Goal: Task Accomplishment & Management: Use online tool/utility

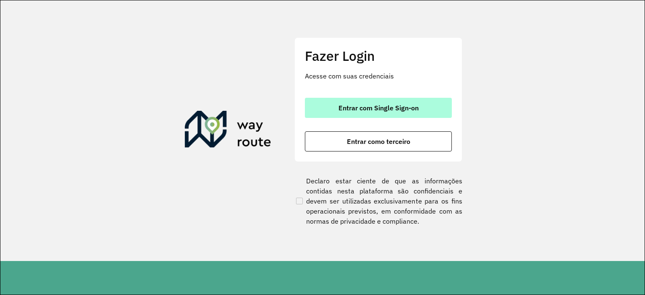
click at [396, 114] on button "Entrar com Single Sign-on" at bounding box center [378, 108] width 147 height 20
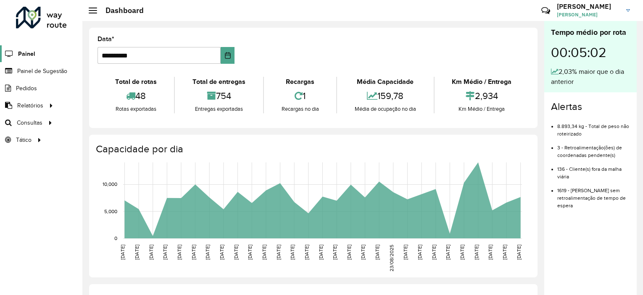
click at [32, 57] on span "Painel" at bounding box center [26, 54] width 17 height 9
click at [108, 118] on span "Roteirização" at bounding box center [112, 122] width 34 height 9
click at [116, 120] on span "Roteirização" at bounding box center [112, 122] width 34 height 9
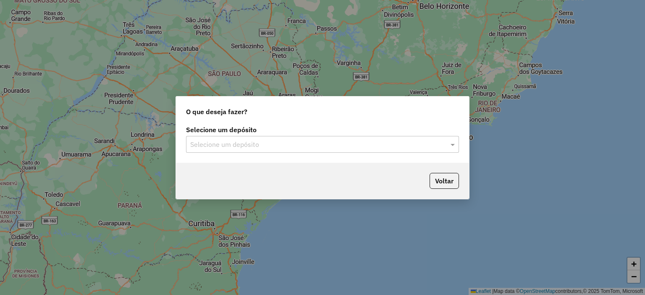
click at [331, 145] on input "text" at bounding box center [314, 145] width 248 height 10
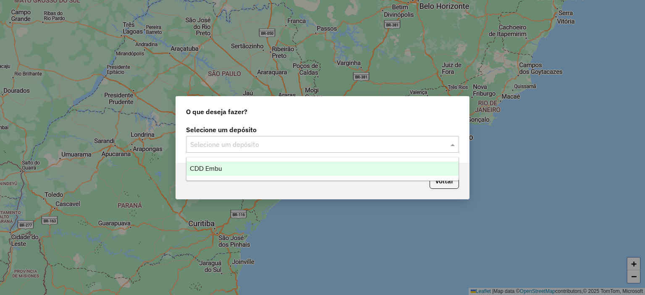
click at [297, 164] on div "CDD Embu" at bounding box center [323, 169] width 272 height 14
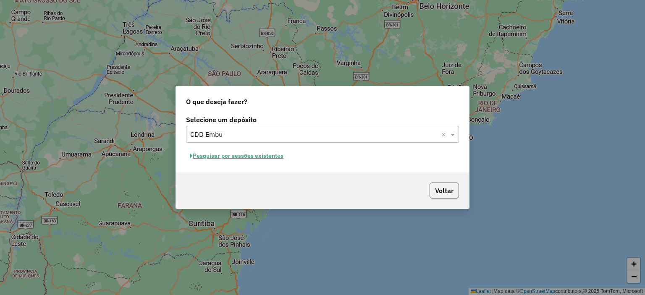
click at [450, 189] on button "Voltar" at bounding box center [444, 191] width 29 height 16
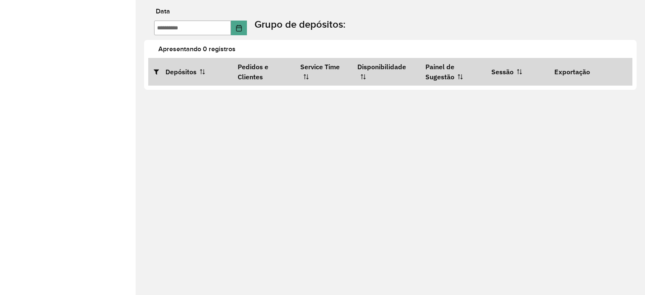
type input "**********"
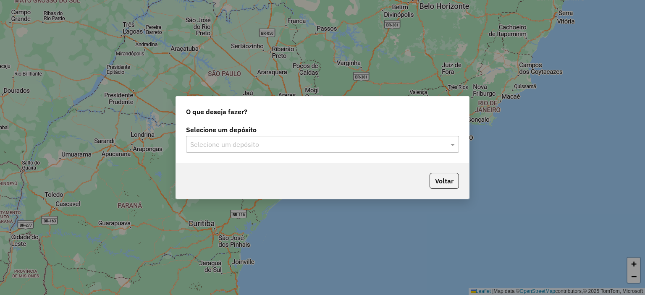
click at [292, 141] on input "text" at bounding box center [314, 145] width 248 height 10
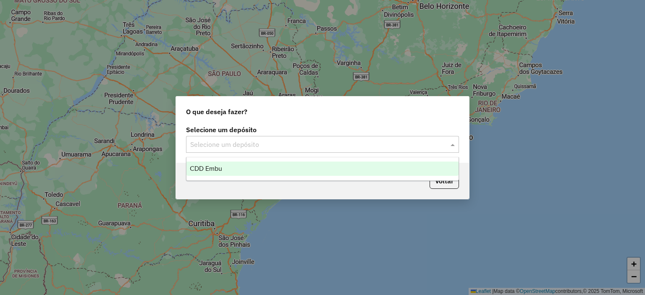
click at [229, 168] on div "CDD Embu" at bounding box center [323, 169] width 272 height 14
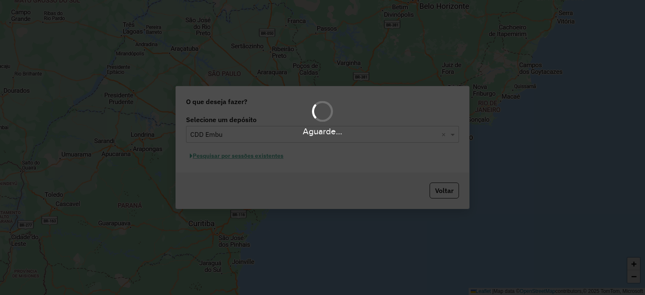
click at [202, 168] on div "Aguarde..." at bounding box center [322, 147] width 645 height 295
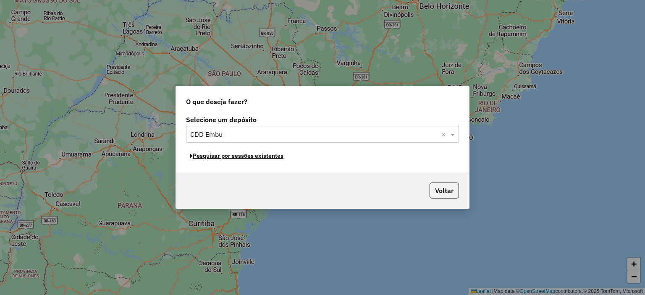
click at [220, 158] on button "Pesquisar por sessões existentes" at bounding box center [236, 156] width 101 height 13
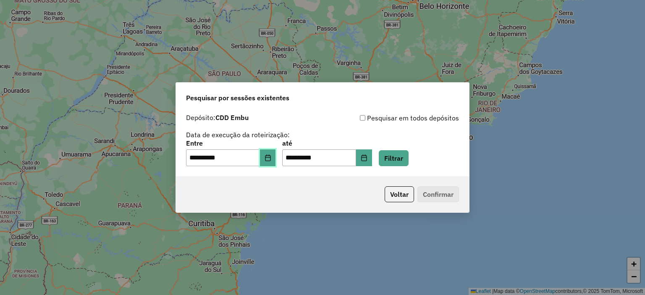
click at [276, 160] on button "Choose Date" at bounding box center [268, 158] width 16 height 17
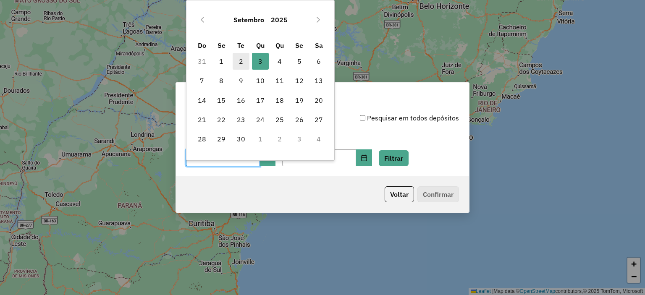
click at [244, 57] on span "2" at bounding box center [241, 61] width 17 height 17
type input "**********"
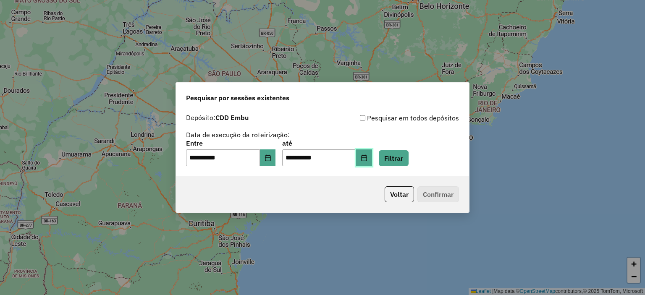
click at [372, 152] on button "Choose Date" at bounding box center [364, 158] width 16 height 17
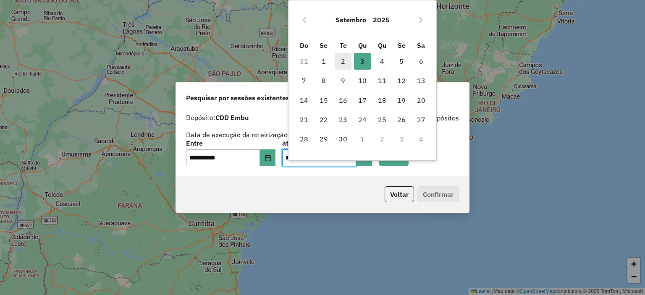
click at [341, 60] on span "2" at bounding box center [343, 61] width 17 height 17
type input "**********"
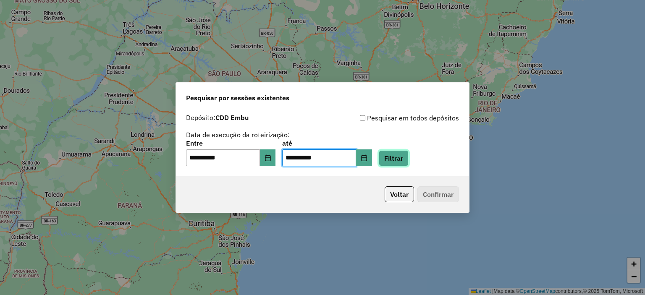
click at [409, 159] on button "Filtrar" at bounding box center [394, 158] width 30 height 16
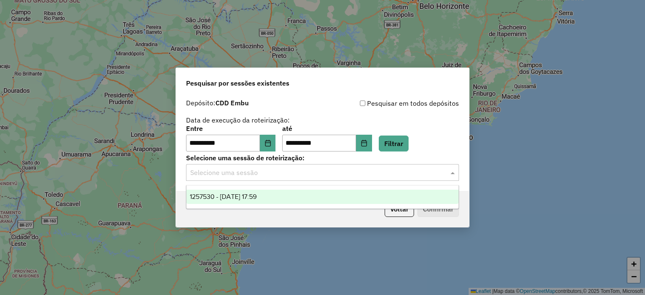
click at [329, 173] on input "text" at bounding box center [314, 173] width 248 height 10
click at [304, 190] on div "1257530 - 02/09/2025 17:59" at bounding box center [323, 197] width 272 height 14
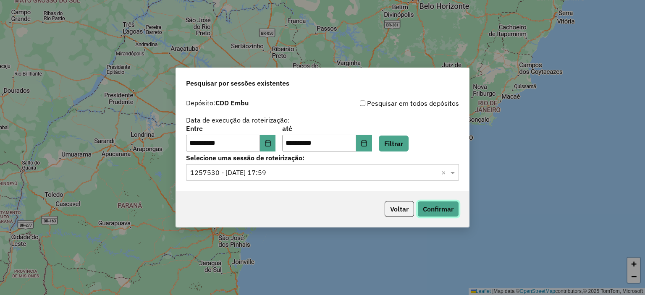
click at [450, 203] on button "Confirmar" at bounding box center [439, 209] width 42 height 16
click at [267, 147] on button "Choose Date" at bounding box center [268, 143] width 16 height 17
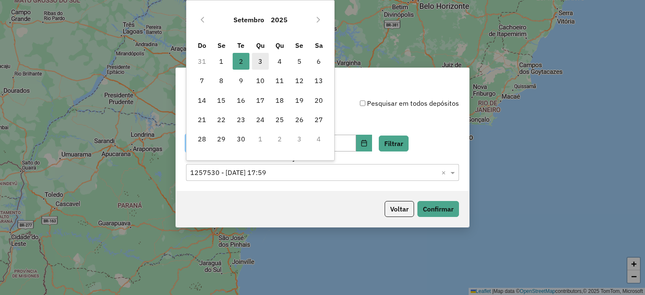
click at [266, 56] on span "3" at bounding box center [260, 61] width 17 height 17
type input "**********"
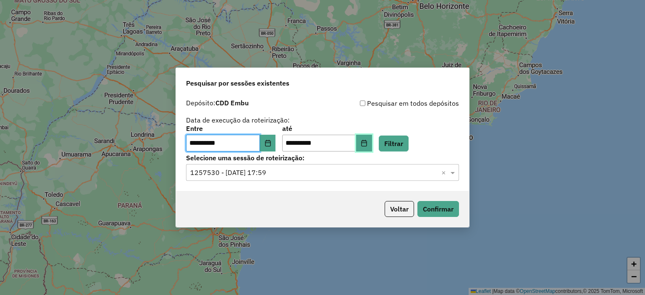
click at [368, 145] on icon "Choose Date" at bounding box center [364, 143] width 7 height 7
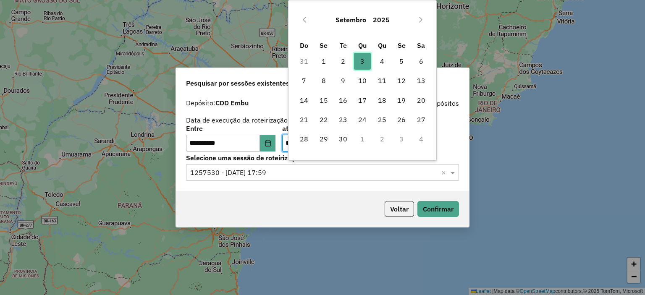
click at [362, 62] on span "3" at bounding box center [362, 61] width 17 height 17
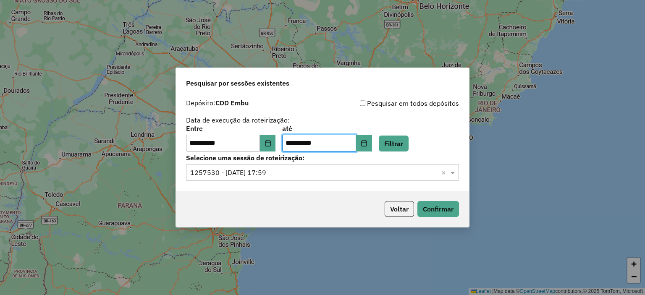
click at [395, 176] on input "text" at bounding box center [314, 173] width 248 height 10
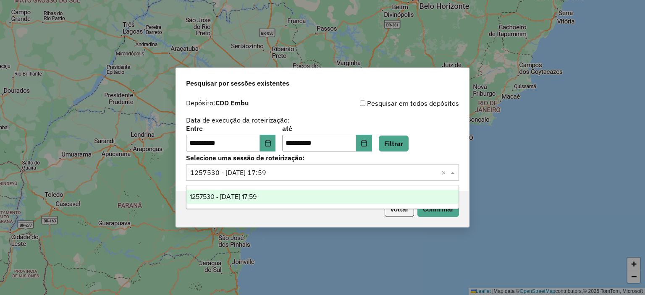
drag, startPoint x: 411, startPoint y: 156, endPoint x: 421, endPoint y: 152, distance: 10.9
click at [417, 154] on label "Selecione uma sessão de roteirização:" at bounding box center [322, 158] width 273 height 10
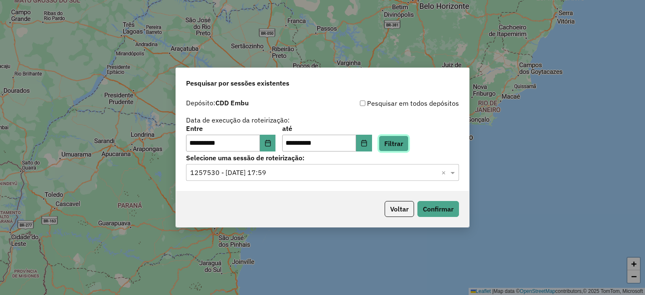
click at [404, 143] on button "Filtrar" at bounding box center [394, 144] width 30 height 16
click at [287, 173] on input "text" at bounding box center [314, 173] width 248 height 10
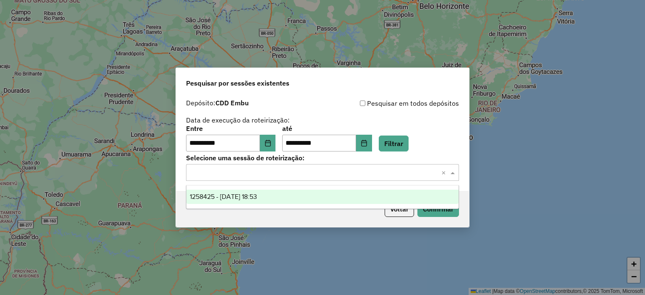
click at [280, 194] on div "1258425 - 03/09/2025 18:53" at bounding box center [323, 197] width 272 height 14
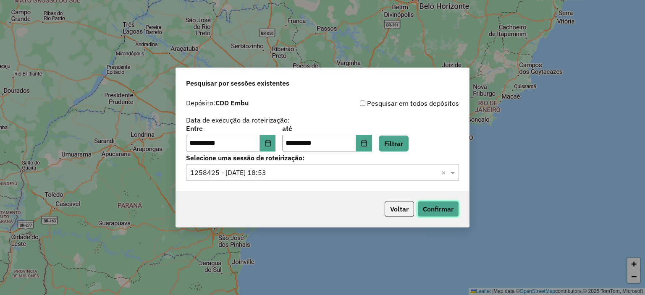
click at [436, 212] on button "Confirmar" at bounding box center [439, 209] width 42 height 16
click at [271, 142] on icon "Choose Date" at bounding box center [268, 143] width 7 height 7
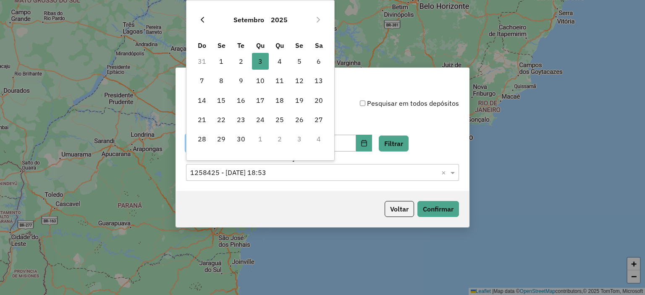
click at [203, 22] on icon "Previous Month" at bounding box center [202, 19] width 7 height 7
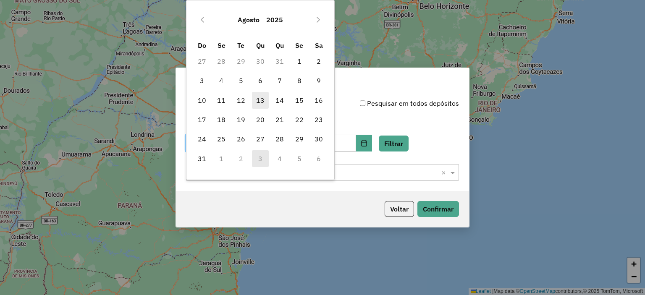
click at [257, 95] on span "13" at bounding box center [260, 100] width 17 height 17
type input "**********"
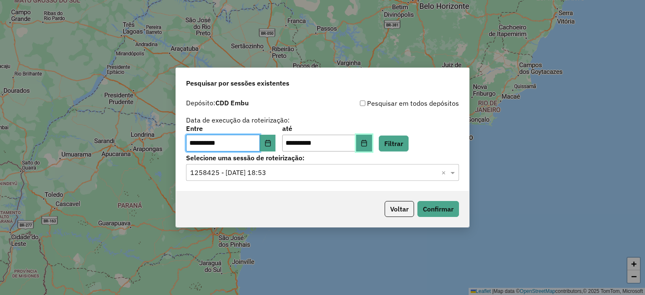
click at [367, 144] on icon "Choose Date" at bounding box center [363, 143] width 5 height 7
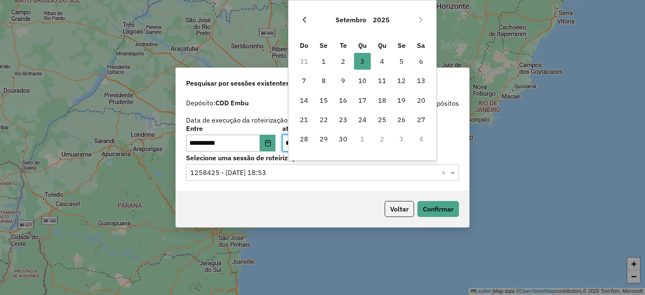
click at [309, 20] on button "Previous Month" at bounding box center [304, 19] width 13 height 13
click at [368, 101] on span "13" at bounding box center [362, 100] width 17 height 17
type input "**********"
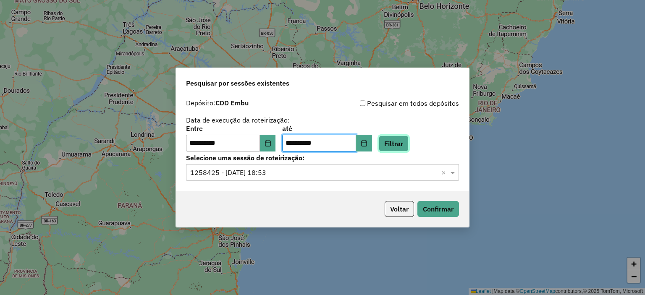
click at [406, 142] on button "Filtrar" at bounding box center [394, 144] width 30 height 16
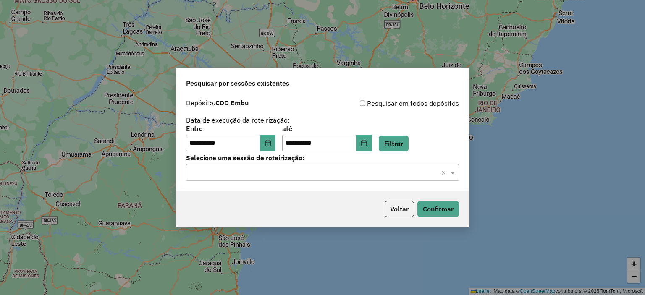
click at [313, 179] on div "Selecione uma sessão × ×" at bounding box center [322, 172] width 273 height 17
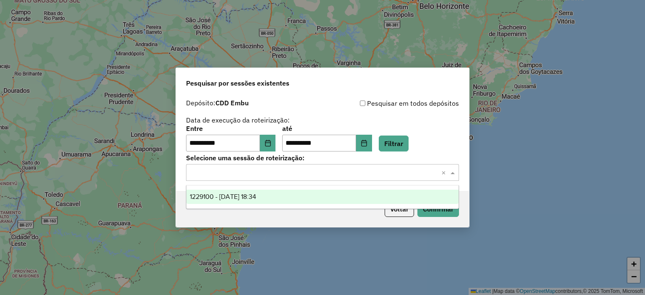
click at [303, 195] on div "1229100 - 13/08/2025 18:34" at bounding box center [323, 197] width 272 height 14
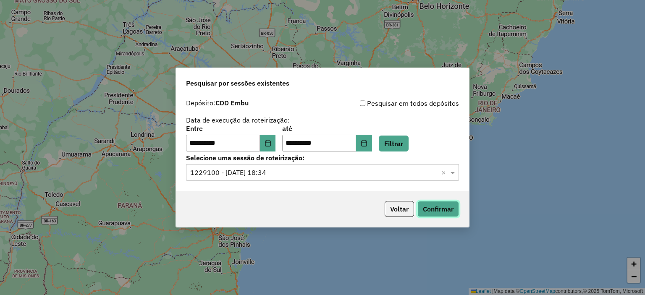
click at [429, 210] on button "Confirmar" at bounding box center [439, 209] width 42 height 16
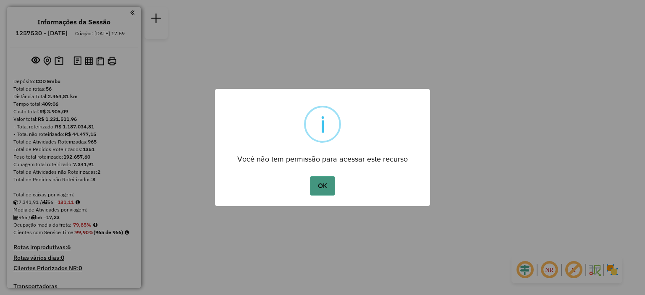
click at [319, 183] on button "OK" at bounding box center [322, 185] width 25 height 19
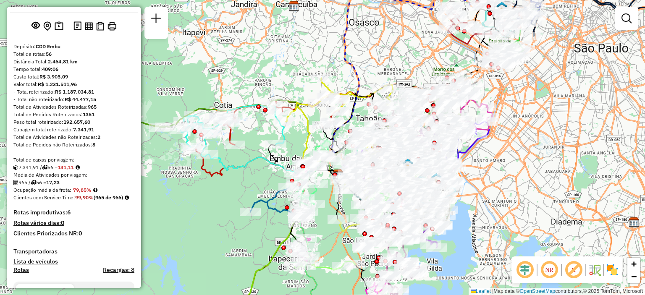
scroll to position [256, 0]
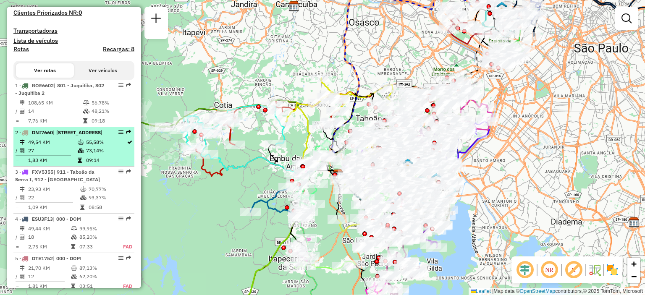
drag, startPoint x: 117, startPoint y: 156, endPoint x: 111, endPoint y: 168, distance: 14.1
click at [111, 147] on td "55,58%" at bounding box center [106, 142] width 41 height 8
select select "**********"
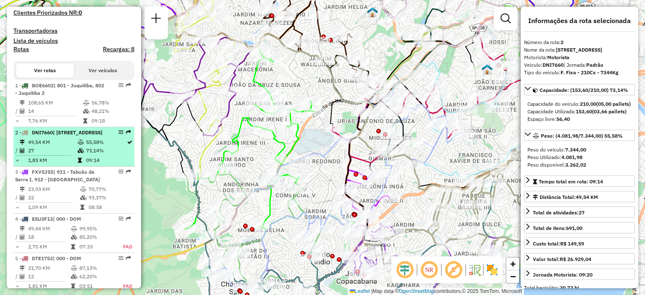
click at [118, 135] on em at bounding box center [120, 132] width 5 height 5
click at [127, 145] on icon at bounding box center [129, 142] width 5 height 5
click at [118, 135] on em at bounding box center [120, 132] width 5 height 5
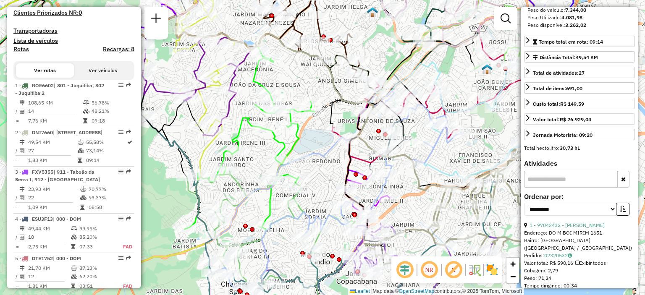
scroll to position [0, 0]
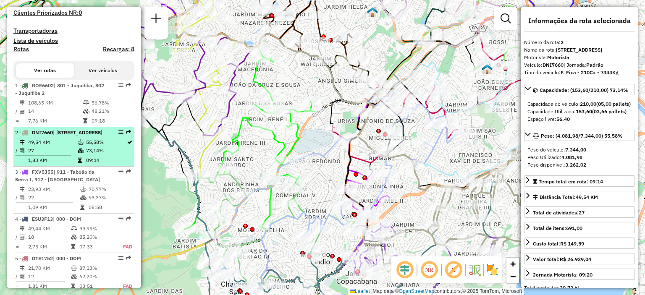
drag, startPoint x: 47, startPoint y: 151, endPoint x: 97, endPoint y: 161, distance: 51.3
click at [99, 160] on li "2 - DNI7660 | 941 - Jardim São Luiz, 942 - Jardim Copacabana 49,54 KM 55,58% / …" at bounding box center [73, 146] width 121 height 39
click at [51, 165] on td "1,83 KM" at bounding box center [53, 160] width 50 height 8
drag, startPoint x: 91, startPoint y: 144, endPoint x: 120, endPoint y: 148, distance: 29.2
click at [120, 137] on div "2 - DNI7660 | 941 - Jardim São Luiz, 942 - Jardim Copacabana" at bounding box center [74, 133] width 118 height 8
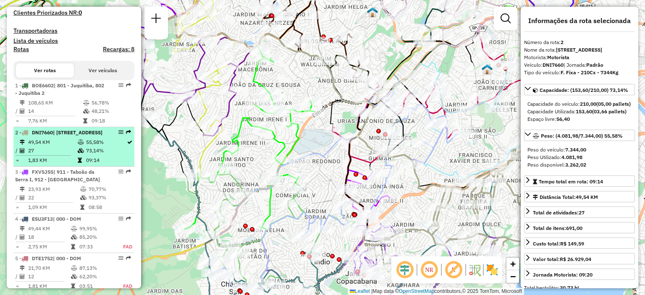
click at [104, 160] on li "2 - DNI7660 | 941 - Jardim São Luiz, 942 - Jardim Copacabana 49,54 KM 55,58% / …" at bounding box center [73, 146] width 121 height 39
click at [87, 136] on span "| 941 - Jardim São Luiz, 942 - Jardim Copacabana" at bounding box center [78, 132] width 50 height 6
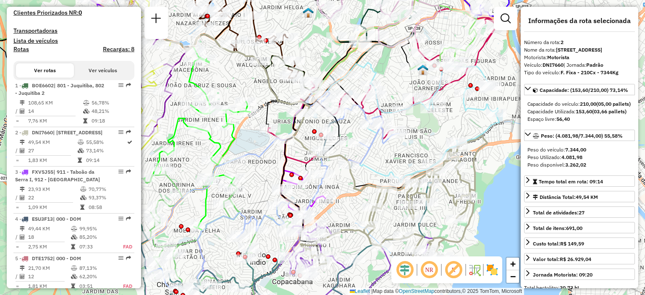
drag, startPoint x: 437, startPoint y: 143, endPoint x: 373, endPoint y: 143, distance: 63.9
click at [373, 143] on icon at bounding box center [270, 192] width 258 height 204
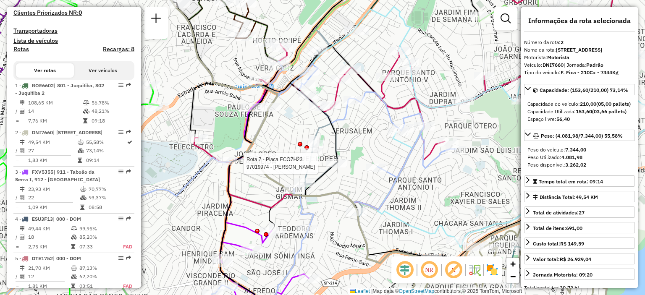
drag, startPoint x: 301, startPoint y: 59, endPoint x: 299, endPoint y: 75, distance: 15.6
click at [318, 85] on icon at bounding box center [218, 203] width 476 height 284
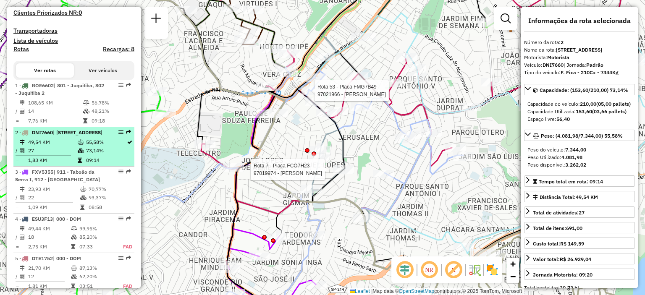
click at [121, 147] on td "55,58%" at bounding box center [106, 142] width 41 height 8
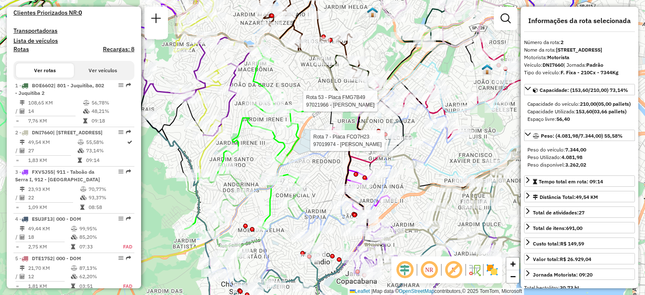
click at [489, 272] on img at bounding box center [492, 269] width 13 height 13
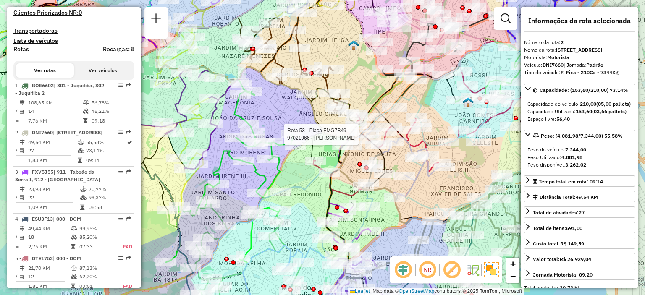
drag, startPoint x: 474, startPoint y: 178, endPoint x: 446, endPoint y: 193, distance: 31.6
click at [446, 193] on div "Rota 53 - Placa FMG7B49 97021966 - CARLITO BELO LIRA Janela de atendimento Grad…" at bounding box center [322, 147] width 645 height 295
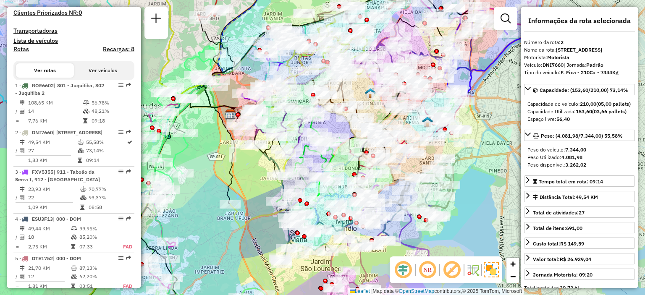
drag, startPoint x: 397, startPoint y: 138, endPoint x: 365, endPoint y: 111, distance: 41.7
click at [365, 111] on div "Janela de atendimento Grade de atendimento Capacidade Transportadoras Veículos …" at bounding box center [322, 147] width 645 height 295
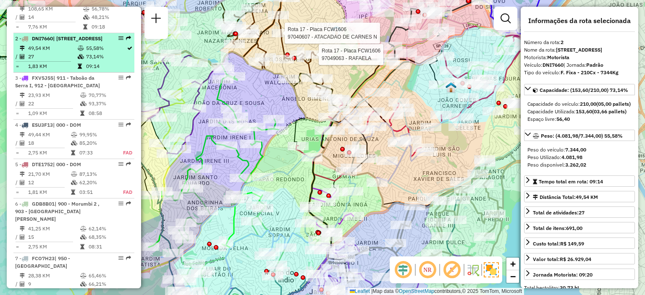
scroll to position [315, 0]
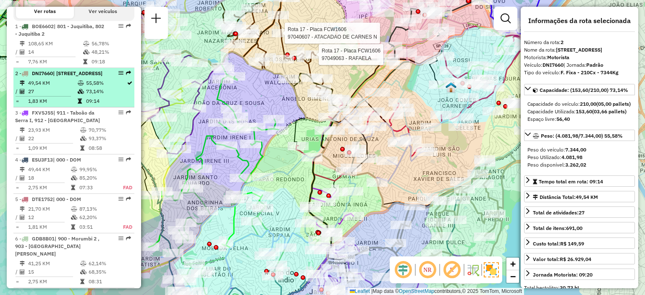
click at [22, 76] on span "2 - DNI7660 | 941 - Jardim São Luiz, 942 - Jardim Copacabana" at bounding box center [58, 73] width 87 height 6
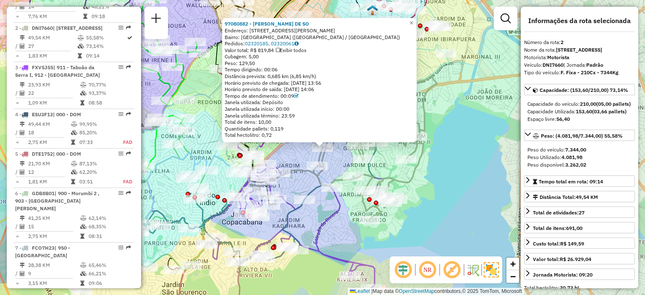
scroll to position [392, 0]
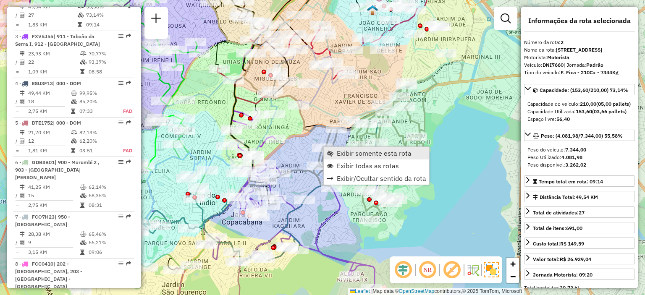
click at [342, 158] on link "Exibir somente esta rota" at bounding box center [376, 153] width 105 height 13
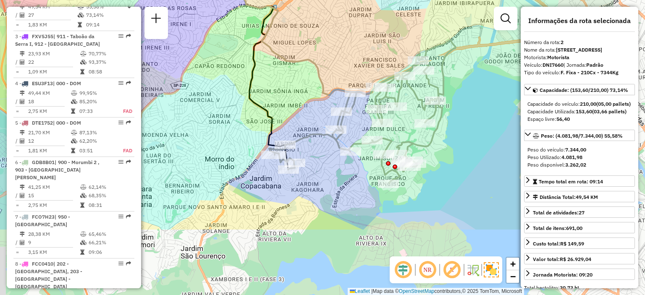
drag, startPoint x: 375, startPoint y: 166, endPoint x: 279, endPoint y: 70, distance: 135.2
click at [279, 70] on div "Janela de atendimento Grade de atendimento Capacidade Transportadoras Veículos …" at bounding box center [322, 147] width 645 height 295
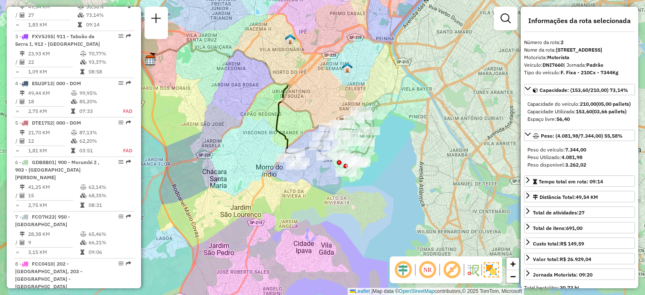
drag, startPoint x: 336, startPoint y: 137, endPoint x: 318, endPoint y: 105, distance: 36.3
click at [318, 105] on div "Janela de atendimento Grade de atendimento Capacidade Transportadoras Veículos …" at bounding box center [322, 147] width 645 height 295
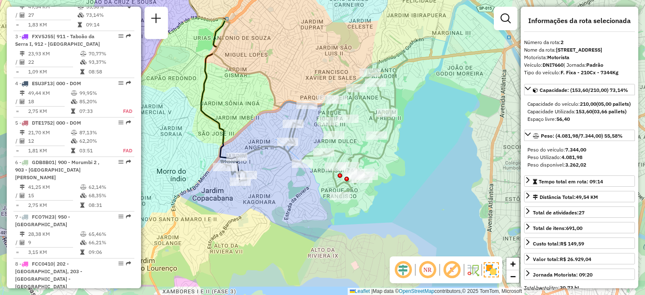
drag, startPoint x: 316, startPoint y: 111, endPoint x: 281, endPoint y: 72, distance: 53.2
click at [281, 73] on div "Janela de atendimento Grade de atendimento Capacidade Transportadoras Veículos …" at bounding box center [322, 147] width 645 height 295
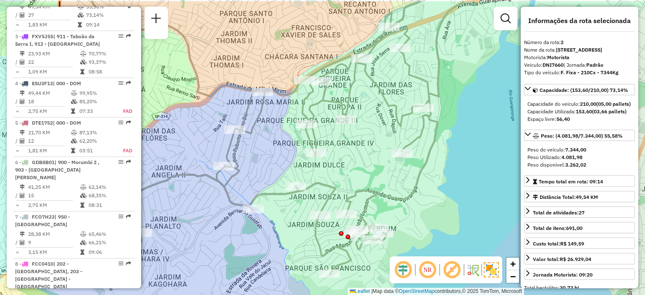
drag, startPoint x: 351, startPoint y: 148, endPoint x: 351, endPoint y: 179, distance: 30.7
click at [351, 179] on div "Janela de atendimento Grade de atendimento Capacidade Transportadoras Veículos …" at bounding box center [322, 147] width 645 height 295
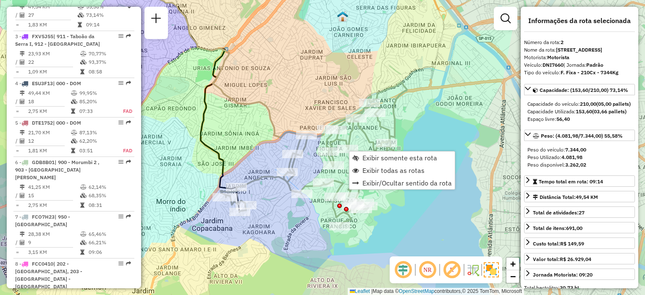
click at [418, 141] on div "Rota 2 - Placa DNI7660 97044875 - BAR DA NETY Janela de atendimento Grade de at…" at bounding box center [322, 147] width 645 height 295
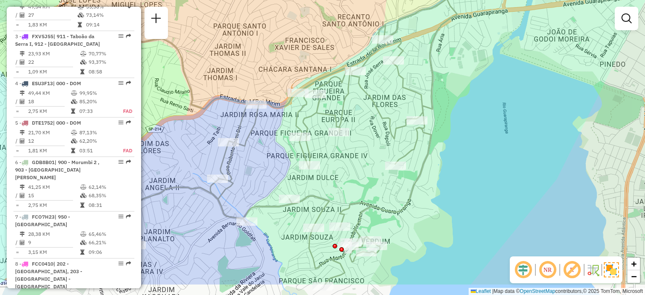
drag, startPoint x: 385, startPoint y: 126, endPoint x: 413, endPoint y: 85, distance: 49.2
click at [413, 85] on div "Janela de atendimento Grade de atendimento Capacidade Transportadoras Veículos …" at bounding box center [322, 147] width 645 height 295
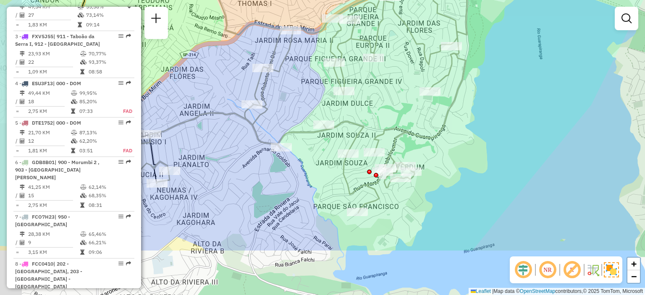
drag, startPoint x: 361, startPoint y: 124, endPoint x: 395, endPoint y: 50, distance: 82.0
click at [395, 50] on div "Janela de atendimento Grade de atendimento Capacidade Transportadoras Veículos …" at bounding box center [322, 147] width 645 height 295
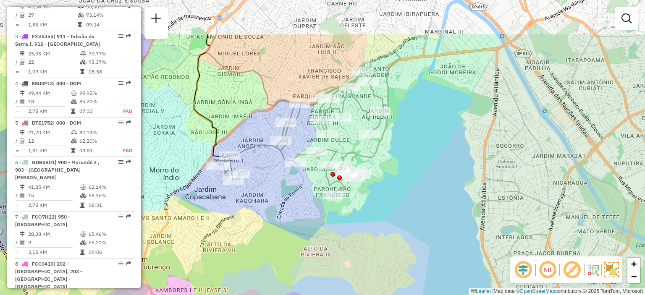
drag, startPoint x: 372, startPoint y: 94, endPoint x: 329, endPoint y: 158, distance: 76.9
click at [329, 158] on icon at bounding box center [307, 123] width 187 height 144
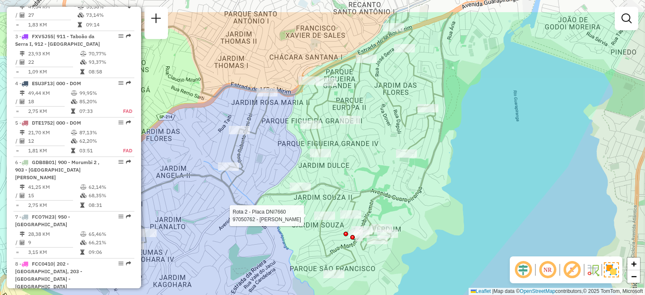
drag, startPoint x: 371, startPoint y: 92, endPoint x: 368, endPoint y: 131, distance: 39.3
click at [368, 131] on div "Rota 2 - Placa DNI7660 97050762 - TEREZA MARIA DA SILVA Janela de atendimento G…" at bounding box center [322, 147] width 645 height 295
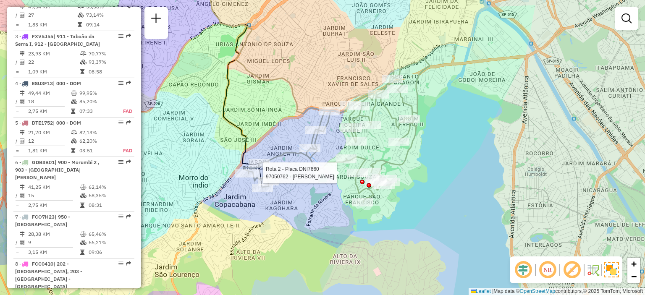
drag, startPoint x: 364, startPoint y: 132, endPoint x: 376, endPoint y: 132, distance: 12.2
click at [376, 132] on div "Rota 2 - Placa DNI7660 97050762 - TEREZA MARIA DA SILVA Janela de atendimento G…" at bounding box center [322, 147] width 645 height 295
select select "**********"
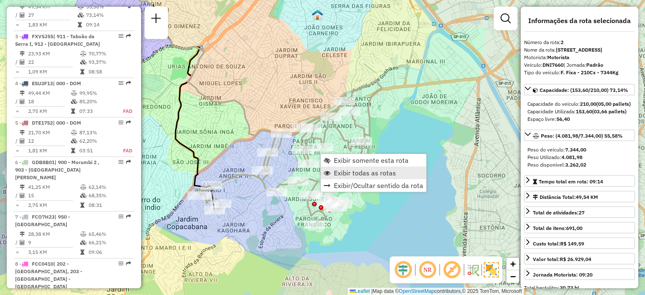
click at [374, 170] on span "Exibir todas as rotas" at bounding box center [365, 173] width 62 height 7
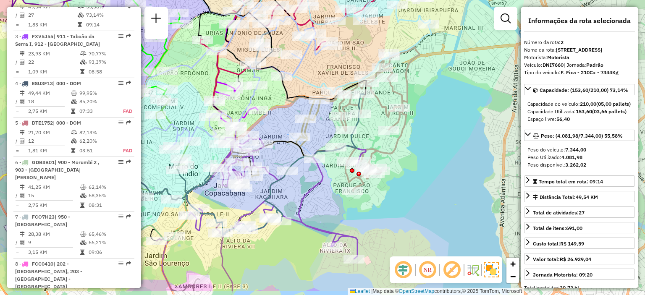
drag, startPoint x: 345, startPoint y: 148, endPoint x: 384, endPoint y: 112, distance: 52.9
click at [384, 112] on icon at bounding box center [326, 119] width 187 height 144
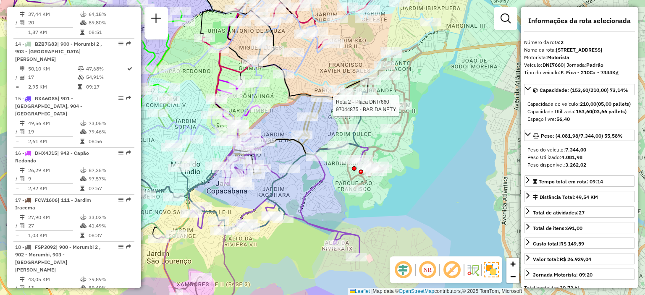
scroll to position [987, 0]
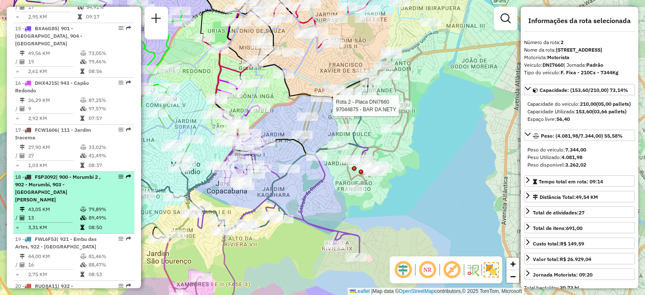
click at [74, 174] on span "| 900 - Morumbi 2 , 902 - Morumbi, 903 - Parque Luiz Carlos Prestes" at bounding box center [58, 188] width 86 height 29
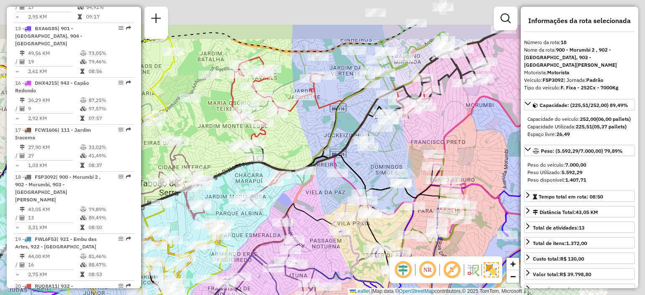
drag, startPoint x: 402, startPoint y: 98, endPoint x: 270, endPoint y: 154, distance: 143.3
click at [270, 154] on div "Rota 2 - Placa DNI7660 97044875 - BAR DA NETY Rota 14 - Placa BZB7G83 97035219 …" at bounding box center [322, 147] width 645 height 295
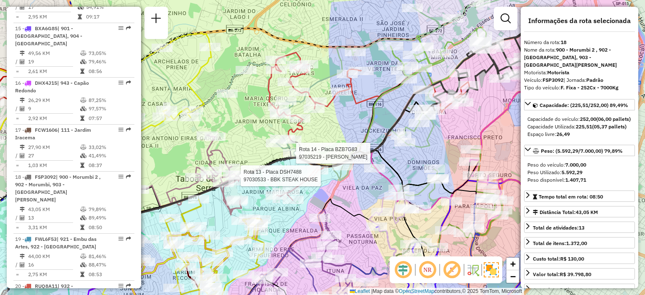
drag, startPoint x: 287, startPoint y: 117, endPoint x: 326, endPoint y: 111, distance: 39.6
click at [326, 111] on icon at bounding box center [368, 117] width 201 height 129
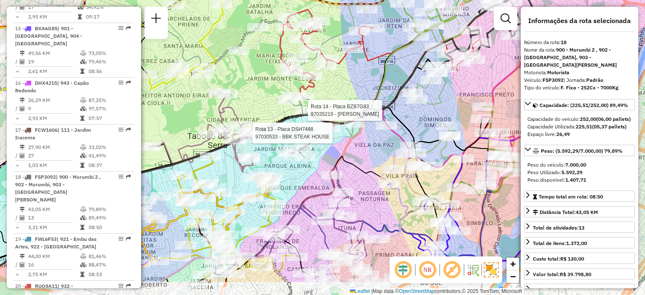
drag, startPoint x: 245, startPoint y: 141, endPoint x: 257, endPoint y: 98, distance: 44.4
click at [257, 98] on div "Rota 2 - Placa DNI7660 97044875 - BAR DA NETY Rota 13 - Placa DSH7488 97030533 …" at bounding box center [322, 147] width 645 height 295
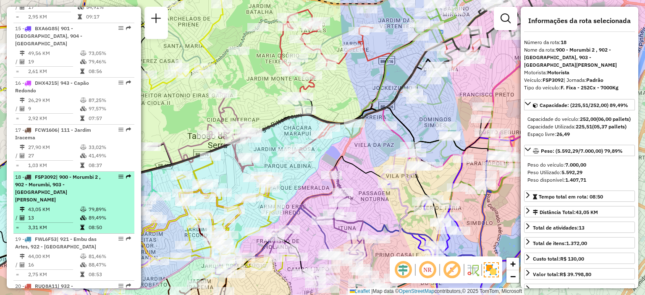
click at [97, 174] on div "18 - FSP3092 | 900 - Morumbi 2 , 902 - Morumbi, 903 - Parque Luiz Carlos Prestes" at bounding box center [59, 189] width 89 height 30
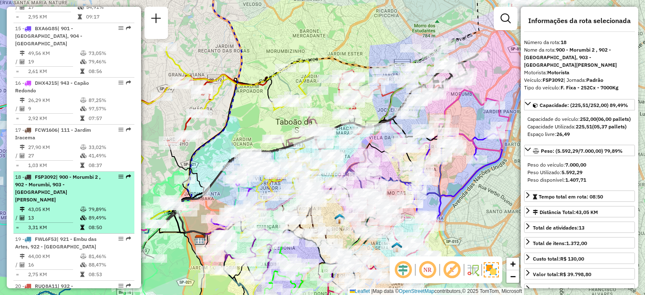
click at [94, 174] on span "| 900 - Morumbi 2 , 902 - Morumbi, 903 - Parque Luiz Carlos Prestes" at bounding box center [58, 188] width 86 height 29
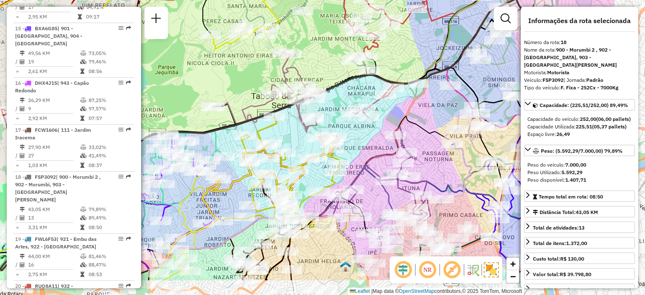
drag, startPoint x: 305, startPoint y: 124, endPoint x: 208, endPoint y: 79, distance: 106.4
click at [209, 79] on div "Rota 2 - Placa DNI7660 97044875 - BAR DA NETY Janela de atendimento Grade de at…" at bounding box center [322, 147] width 645 height 295
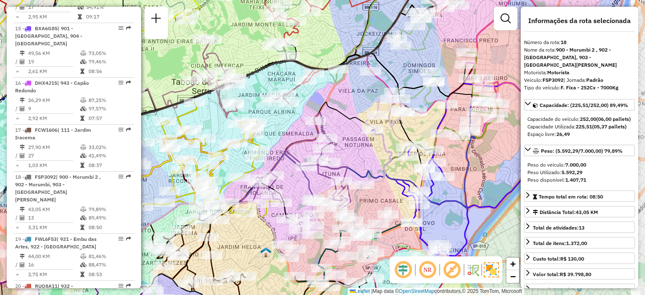
drag, startPoint x: 450, startPoint y: 111, endPoint x: 318, endPoint y: 102, distance: 132.6
click at [321, 102] on div "Rota 2 - Placa DNI7660 97044875 - BAR DA NETY Janela de atendimento Grade de at…" at bounding box center [322, 147] width 645 height 295
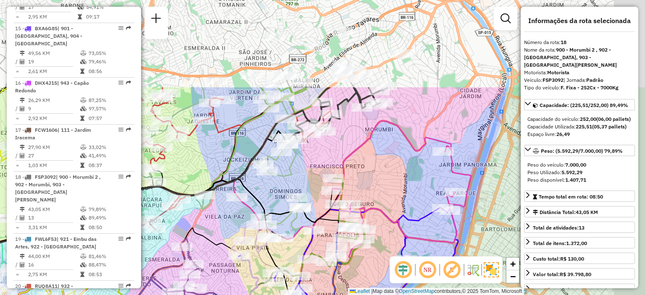
drag, startPoint x: 274, startPoint y: 155, endPoint x: 228, endPoint y: 248, distance: 103.9
click at [227, 272] on div "Rota 2 - Placa DNI7660 97044875 - BAR DA NETY Janela de atendimento Grade de at…" at bounding box center [322, 147] width 645 height 295
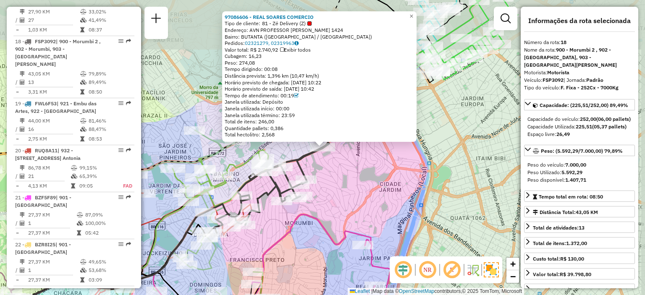
scroll to position [1129, 0]
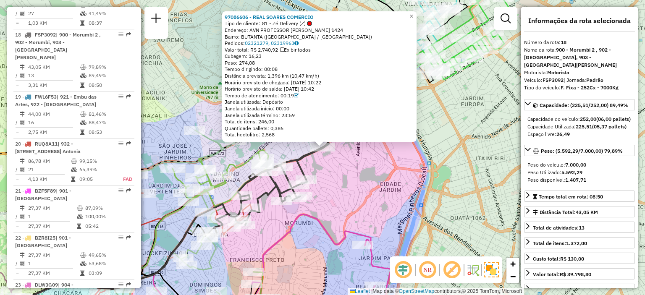
click at [365, 171] on div "Rota 18 - Placa FSP3092 97086606 - REAL SOARES COMERCIO 97086606 - REAL SOARES …" at bounding box center [322, 147] width 645 height 295
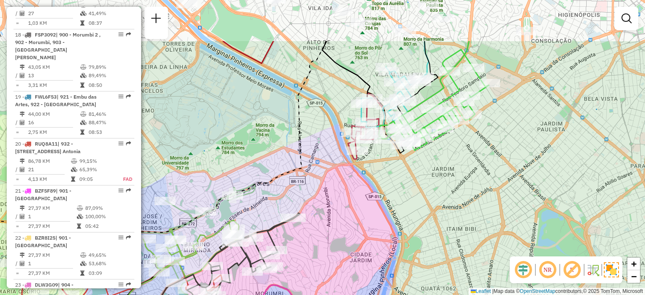
drag, startPoint x: 389, startPoint y: 160, endPoint x: 361, endPoint y: 217, distance: 63.7
click at [361, 217] on div "Janela de atendimento Grade de atendimento Capacidade Transportadoras Veículos …" at bounding box center [322, 147] width 645 height 295
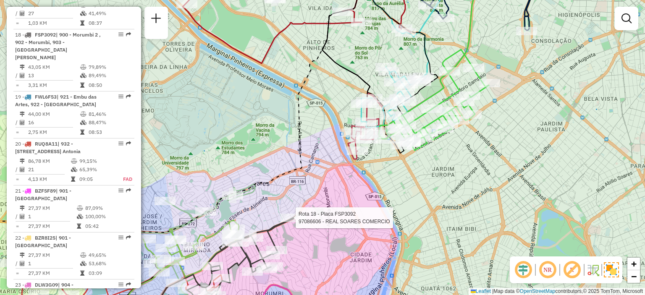
select select "**********"
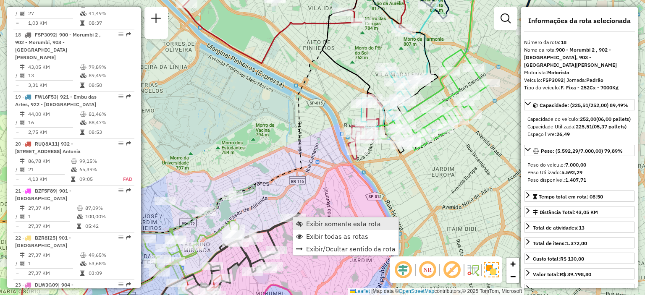
click at [342, 228] on link "Exibir somente esta rota" at bounding box center [345, 224] width 105 height 13
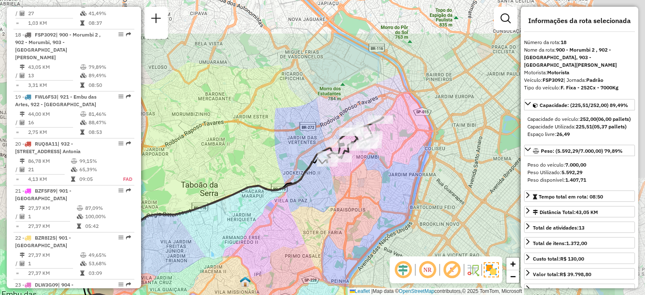
drag, startPoint x: 400, startPoint y: 132, endPoint x: 306, endPoint y: 195, distance: 113.6
click at [306, 195] on div "Janela de atendimento Grade de atendimento Capacidade Transportadoras Veículos …" at bounding box center [322, 147] width 645 height 295
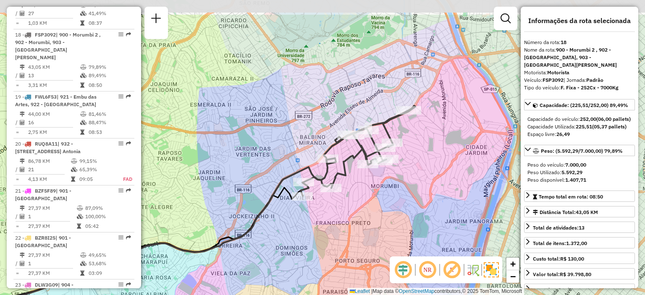
drag, startPoint x: 390, startPoint y: 111, endPoint x: 369, endPoint y: 150, distance: 43.8
click at [368, 155] on icon at bounding box center [358, 151] width 115 height 90
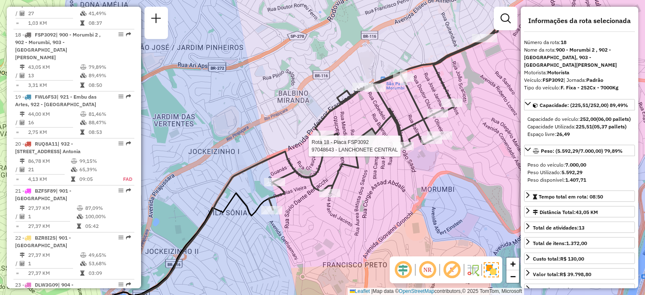
drag, startPoint x: 342, startPoint y: 142, endPoint x: 364, endPoint y: 121, distance: 30.9
click at [364, 121] on div "Rota 18 - Placa FSP3092 97048643 - LANCHONETE CENTRAL Janela de atendimento Gra…" at bounding box center [322, 147] width 645 height 295
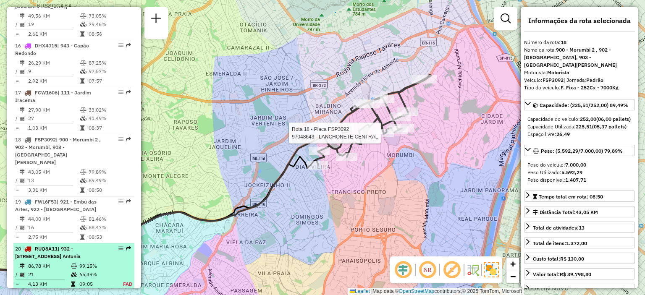
scroll to position [954, 0]
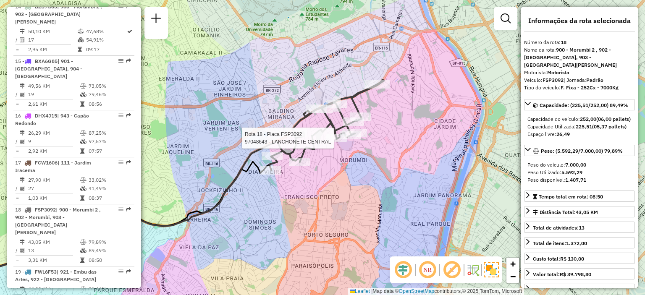
drag, startPoint x: 240, startPoint y: 117, endPoint x: 193, endPoint y: 122, distance: 47.3
click at [193, 122] on div "Rota 18 - Placa FSP3092 97048643 - LANCHONETE CENTRAL Janela de atendimento Gra…" at bounding box center [322, 147] width 645 height 295
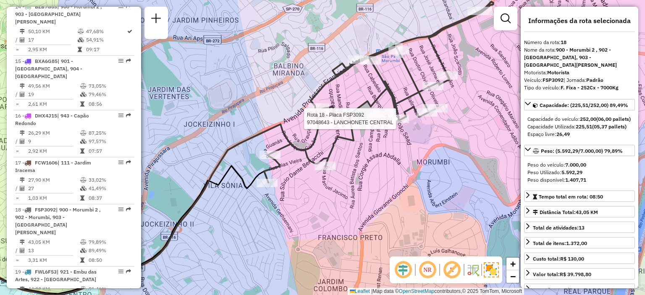
drag, startPoint x: 313, startPoint y: 164, endPoint x: 282, endPoint y: 172, distance: 32.2
click at [282, 172] on div "Rota 18 - Placa FSP3092 97048643 - LANCHONETE CENTRAL Janela de atendimento Gra…" at bounding box center [322, 147] width 645 height 295
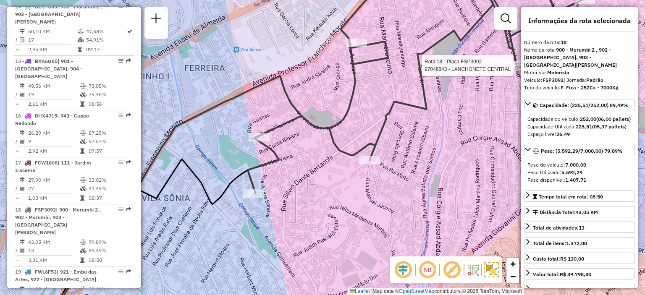
drag, startPoint x: 281, startPoint y: 172, endPoint x: 274, endPoint y: 172, distance: 6.7
click at [274, 172] on div "Rota 18 - Placa FSP3092 97048643 - LANCHONETE CENTRAL Janela de atendimento Gra…" at bounding box center [322, 147] width 645 height 295
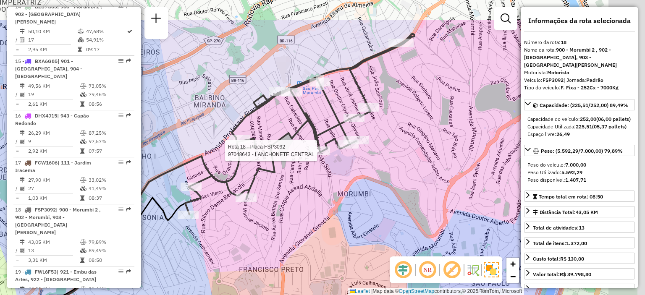
drag, startPoint x: 361, startPoint y: 139, endPoint x: 289, endPoint y: 188, distance: 87.1
click at [289, 188] on div "Rota 18 - Placa FSP3092 97048643 - LANCHONETE CENTRAL Janela de atendimento Gra…" at bounding box center [322, 147] width 645 height 295
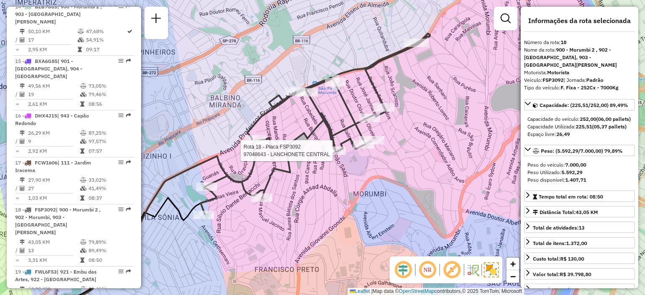
drag, startPoint x: 289, startPoint y: 188, endPoint x: 305, endPoint y: 188, distance: 15.5
click at [305, 188] on div "Rota 18 - Placa FSP3092 97048643 - LANCHONETE CENTRAL Janela de atendimento Gra…" at bounding box center [322, 147] width 645 height 295
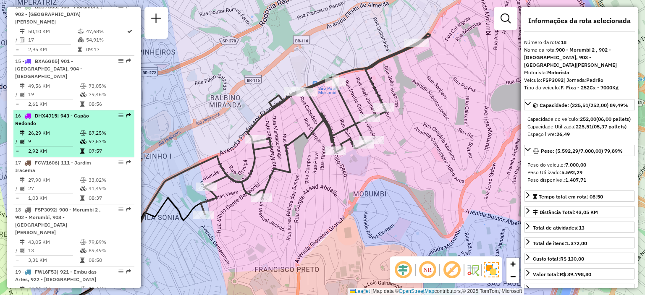
scroll to position [570, 0]
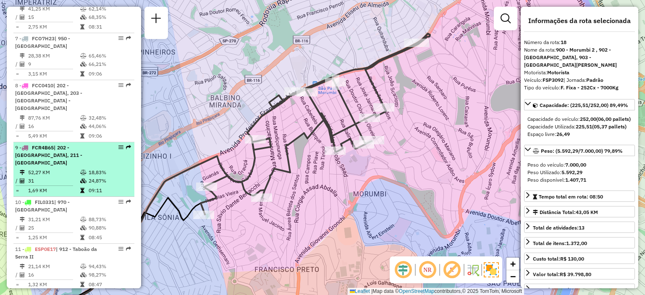
drag, startPoint x: 96, startPoint y: 147, endPoint x: 89, endPoint y: 152, distance: 8.2
click at [124, 153] on div "9 - FCR4B65 | 202 - Jardim Aracati, 211 - Jardim Nakamura" at bounding box center [74, 155] width 118 height 23
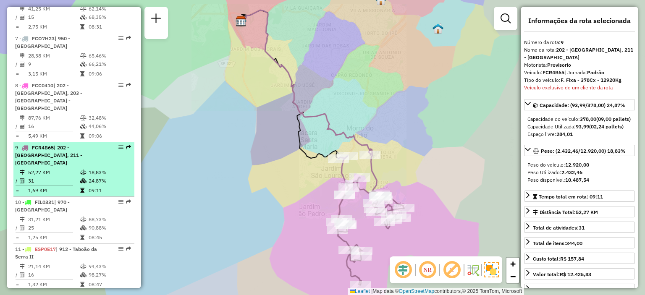
click at [82, 152] on span "| 202 - Jardim Aracati, 211 - Jardim Nakamura" at bounding box center [48, 155] width 67 height 21
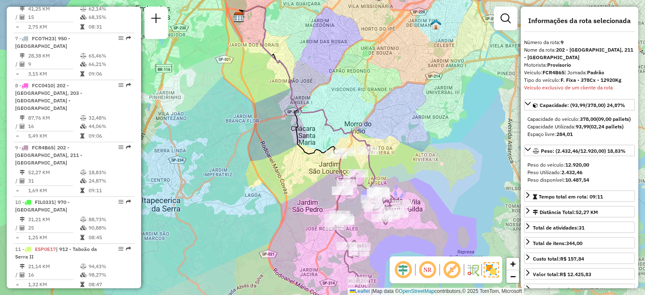
drag, startPoint x: 303, startPoint y: 119, endPoint x: 296, endPoint y: 105, distance: 16.2
click at [296, 105] on icon at bounding box center [303, 78] width 129 height 145
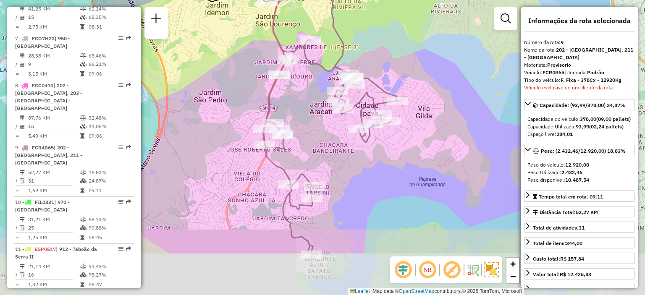
drag, startPoint x: 325, startPoint y: 213, endPoint x: 323, endPoint y: 141, distance: 72.3
click at [323, 141] on div "Janela de atendimento Grade de atendimento Capacidade Transportadoras Veículos …" at bounding box center [322, 147] width 645 height 295
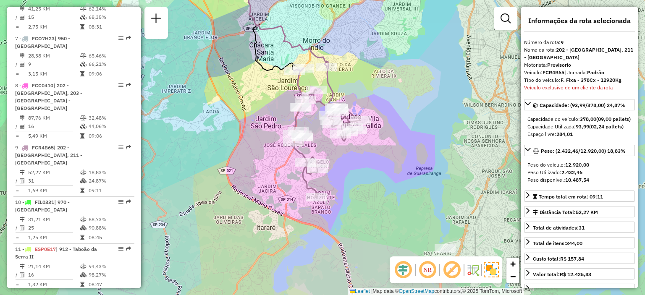
drag, startPoint x: 334, startPoint y: 154, endPoint x: 335, endPoint y: 173, distance: 18.5
click at [335, 173] on div "Janela de atendimento Grade de atendimento Capacidade Transportadoras Veículos …" at bounding box center [322, 147] width 645 height 295
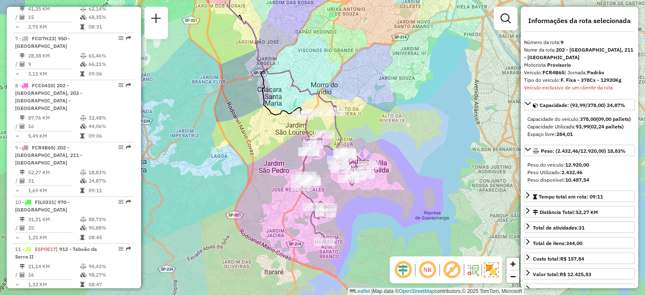
drag, startPoint x: 284, startPoint y: 100, endPoint x: 243, endPoint y: 65, distance: 54.2
click at [289, 127] on div "Janela de atendimento Grade de atendimento Capacidade Transportadoras Veículos …" at bounding box center [322, 147] width 645 height 295
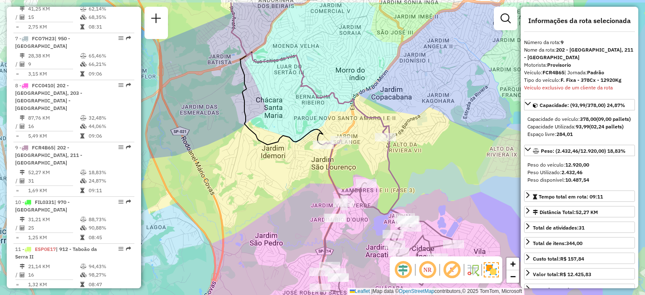
drag, startPoint x: 308, startPoint y: 54, endPoint x: 312, endPoint y: 86, distance: 32.3
click at [312, 86] on icon at bounding box center [309, 70] width 156 height 135
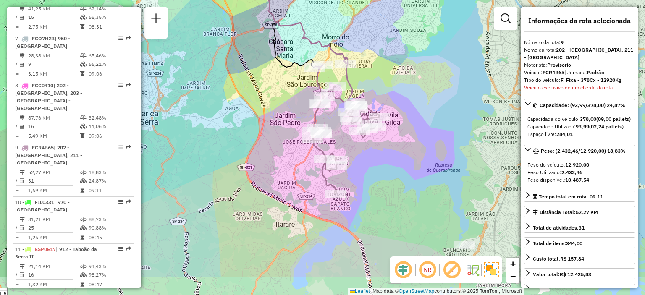
drag, startPoint x: 361, startPoint y: 88, endPoint x: 358, endPoint y: 40, distance: 48.4
click at [358, 40] on div "Janela de atendimento Grade de atendimento Capacidade Transportadoras Veículos …" at bounding box center [322, 147] width 645 height 295
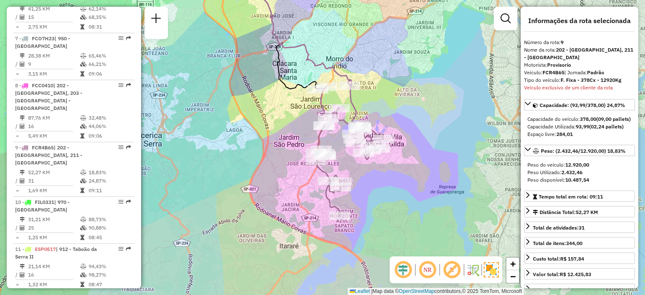
drag, startPoint x: 376, startPoint y: 80, endPoint x: 380, endPoint y: 103, distance: 22.7
click at [380, 103] on div "Janela de atendimento Grade de atendimento Capacidade Transportadoras Veículos …" at bounding box center [322, 147] width 645 height 295
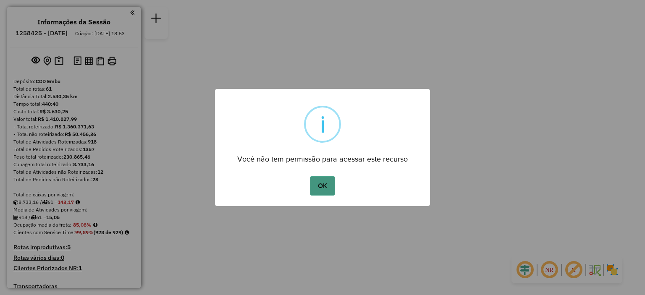
click at [320, 187] on button "OK" at bounding box center [322, 185] width 25 height 19
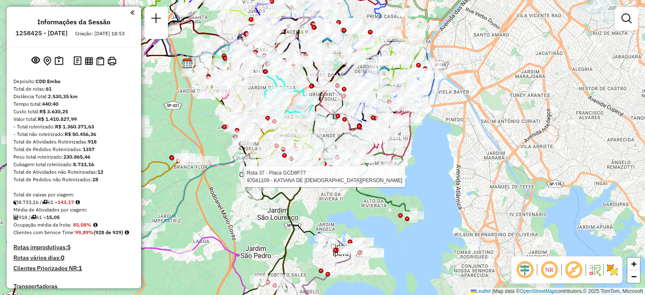
click at [612, 274] on img at bounding box center [612, 269] width 13 height 13
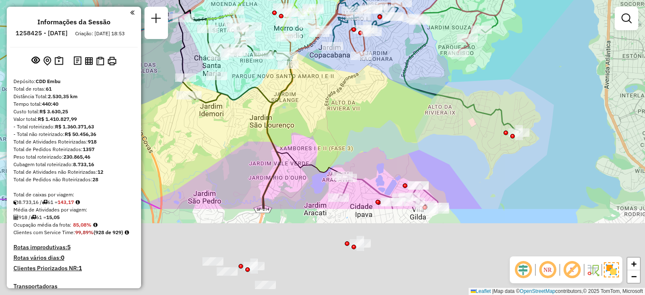
drag, startPoint x: 337, startPoint y: 221, endPoint x: 353, endPoint y: 93, distance: 129.6
click at [353, 93] on div "Janela de atendimento Grade de atendimento Capacidade Transportadoras Veículos …" at bounding box center [322, 147] width 645 height 295
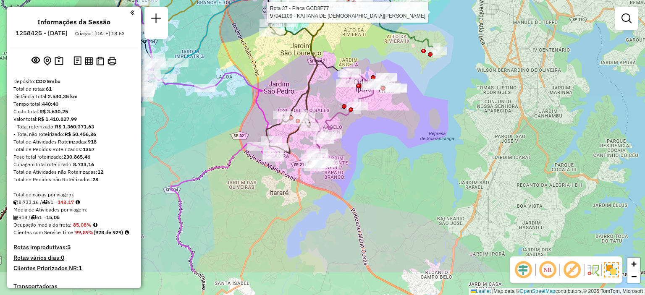
drag, startPoint x: 351, startPoint y: 146, endPoint x: 352, endPoint y: 94, distance: 52.5
click at [352, 94] on div "Rota 37 - Placa GCD8F77 97041109 - KATIANA DE JESUS SIL Janela de atendimento G…" at bounding box center [322, 147] width 645 height 295
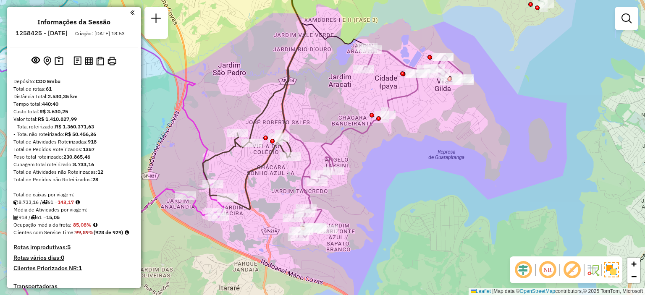
drag, startPoint x: 330, startPoint y: 97, endPoint x: 354, endPoint y: 186, distance: 91.8
click at [354, 186] on div "Rota 37 - Placa GCD8F77 97041109 - KATIANA DE JESUS SIL Janela de atendimento G…" at bounding box center [322, 147] width 645 height 295
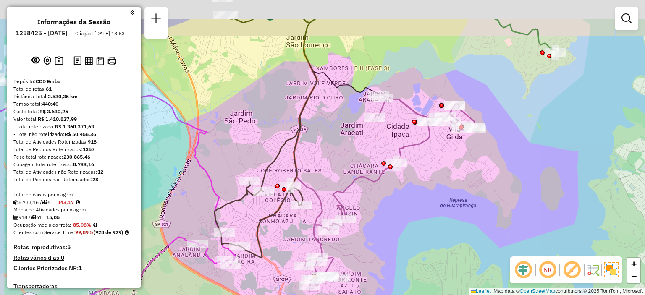
drag, startPoint x: 348, startPoint y: 153, endPoint x: 363, endPoint y: 135, distance: 23.6
click at [367, 223] on div "Janela de atendimento Grade de atendimento Capacidade Transportadoras Veículos …" at bounding box center [322, 147] width 645 height 295
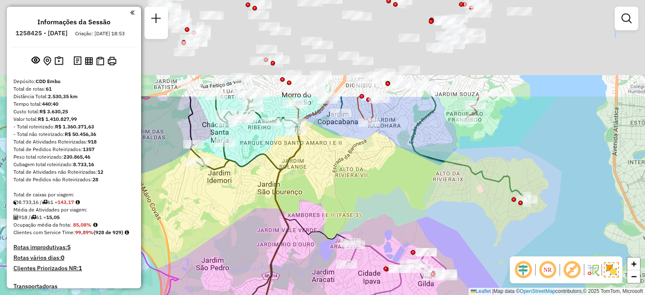
drag, startPoint x: 376, startPoint y: 86, endPoint x: 323, endPoint y: 238, distance: 161.4
click at [327, 256] on div "Rota 12 - Placa GCE5I84 97050095 - MERCEARIA DO EDSON Janela de atendimento Gra…" at bounding box center [322, 147] width 645 height 295
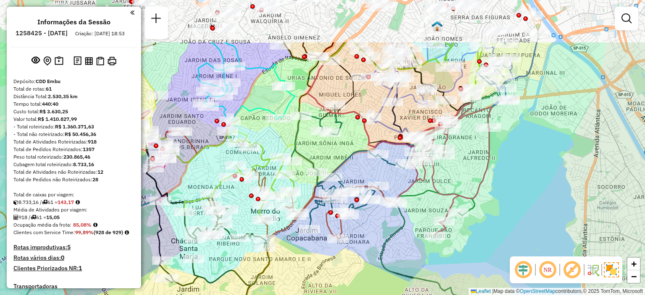
drag, startPoint x: 380, startPoint y: 67, endPoint x: 358, endPoint y: 145, distance: 81.0
click at [358, 145] on div "Janela de atendimento Grade de atendimento Capacidade Transportadoras Veículos …" at bounding box center [322, 147] width 645 height 295
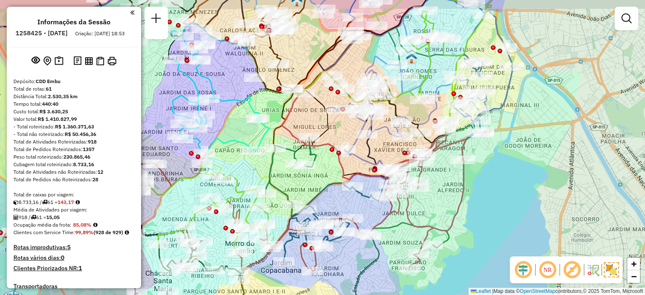
drag, startPoint x: 401, startPoint y: 115, endPoint x: 377, endPoint y: 151, distance: 43.0
click at [377, 151] on div "Janela de atendimento Grade de atendimento Capacidade Transportadoras Veículos …" at bounding box center [322, 147] width 645 height 295
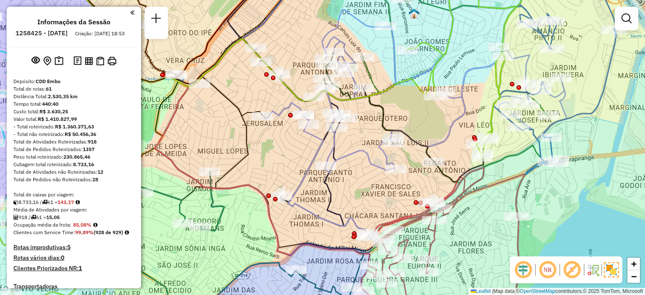
drag, startPoint x: 388, startPoint y: 145, endPoint x: 360, endPoint y: 173, distance: 39.8
click at [360, 173] on div "Janela de atendimento Grade de atendimento Capacidade Transportadoras Veículos …" at bounding box center [322, 147] width 645 height 295
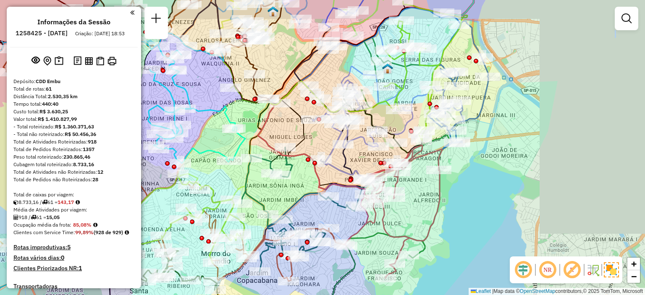
click at [377, 113] on div "Janela de atendimento Grade de atendimento Capacidade Transportadoras Veículos …" at bounding box center [322, 147] width 645 height 295
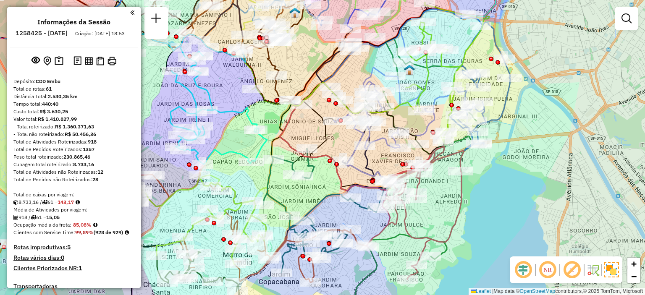
drag, startPoint x: 346, startPoint y: 160, endPoint x: 368, endPoint y: 161, distance: 22.3
click at [368, 161] on icon at bounding box center [357, 111] width 83 height 139
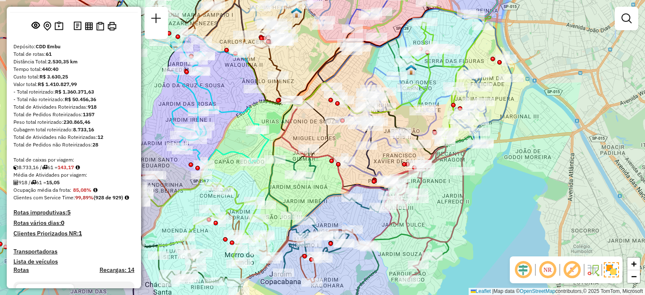
scroll to position [175, 0]
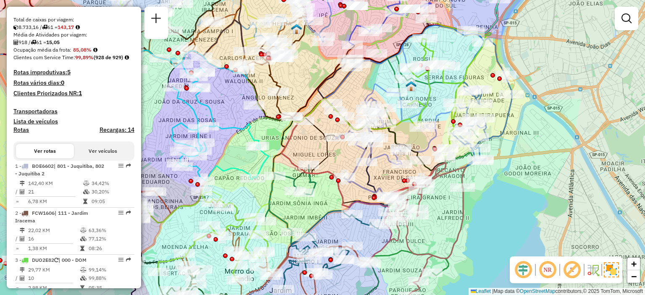
drag, startPoint x: 350, startPoint y: 77, endPoint x: 350, endPoint y: 93, distance: 16.4
click at [350, 93] on div "Janela de atendimento Grade de atendimento Capacidade Transportadoras Veículos …" at bounding box center [322, 147] width 645 height 295
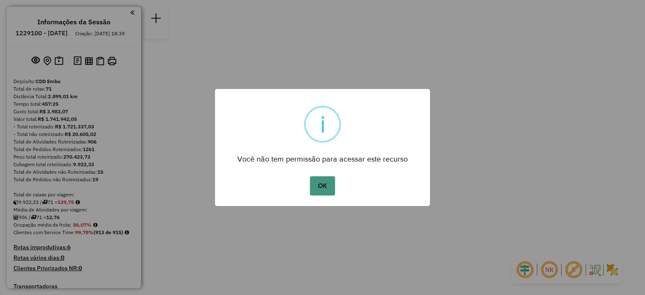
click at [328, 186] on button "OK" at bounding box center [322, 185] width 25 height 19
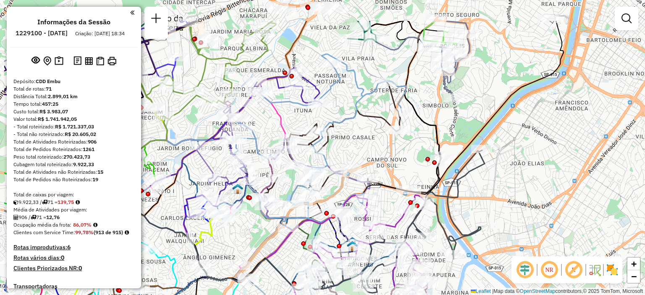
drag, startPoint x: 308, startPoint y: 138, endPoint x: 377, endPoint y: 189, distance: 85.4
click at [377, 189] on icon at bounding box center [284, 151] width 560 height 260
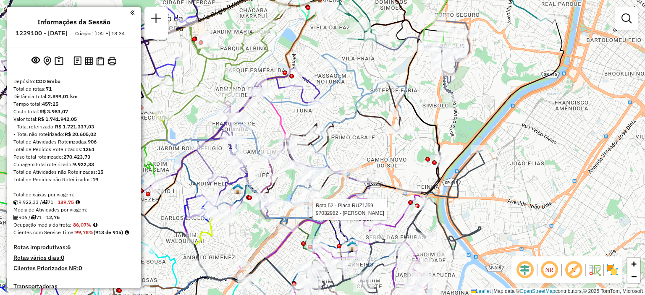
click at [613, 274] on img at bounding box center [612, 269] width 13 height 13
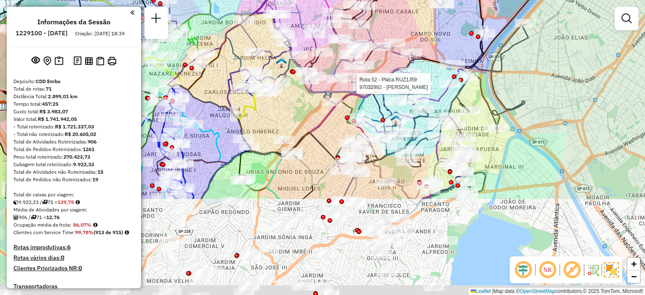
drag, startPoint x: 366, startPoint y: 145, endPoint x: 390, endPoint y: 11, distance: 136.2
click at [390, 11] on div "Rota 52 - Placa RUZ1J59 97032982 - [PERSON_NAME] DA SI Janela de atendimento Gr…" at bounding box center [322, 147] width 645 height 295
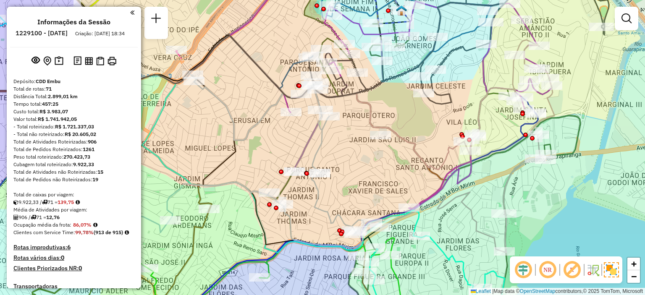
drag, startPoint x: 343, startPoint y: 199, endPoint x: 366, endPoint y: 176, distance: 32.4
click at [366, 176] on div "Rota 52 - Placa RUZ1J59 97032982 - [PERSON_NAME] DA SI Janela de atendimento Gr…" at bounding box center [322, 147] width 645 height 295
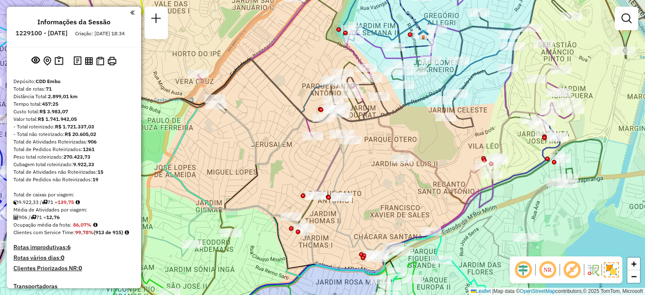
drag, startPoint x: 323, startPoint y: 132, endPoint x: 345, endPoint y: 156, distance: 32.1
click at [345, 156] on icon at bounding box center [247, 203] width 316 height 206
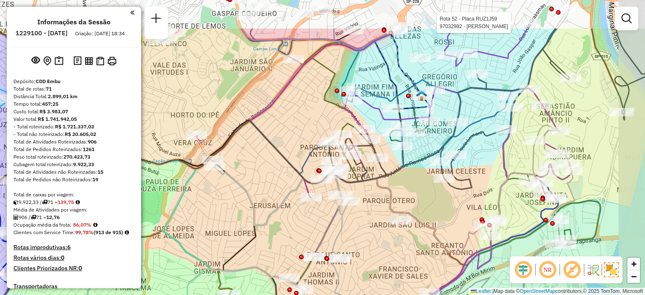
drag, startPoint x: 333, startPoint y: 128, endPoint x: 287, endPoint y: 186, distance: 74.4
click at [287, 186] on div "Rota 52 - Placa RUZ1J59 97032982 - [PERSON_NAME] DA SI Janela de atendimento Gr…" at bounding box center [322, 147] width 645 height 295
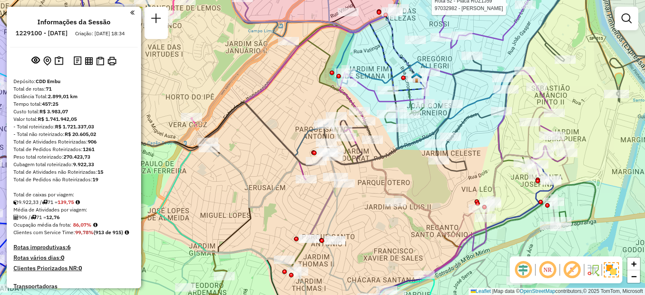
drag, startPoint x: 234, startPoint y: 192, endPoint x: 278, endPoint y: 164, distance: 51.9
click at [278, 164] on div "Rota 52 - Placa RUZ1J59 97032982 - [PERSON_NAME] DA SI Janela de atendimento Gr…" at bounding box center [322, 147] width 645 height 295
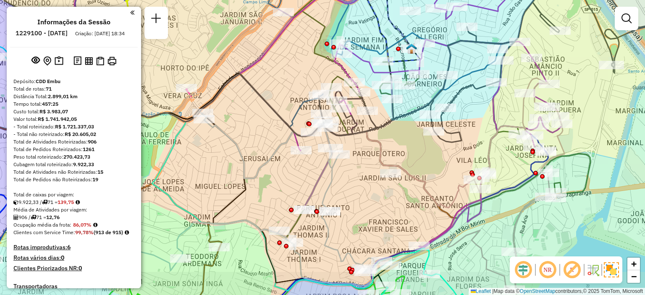
drag, startPoint x: 274, startPoint y: 203, endPoint x: 269, endPoint y: 174, distance: 29.4
click at [269, 174] on div "Rota 52 - Placa RUZ1J59 97032982 - [PERSON_NAME] DA SI Janela de atendimento Gr…" at bounding box center [322, 147] width 645 height 295
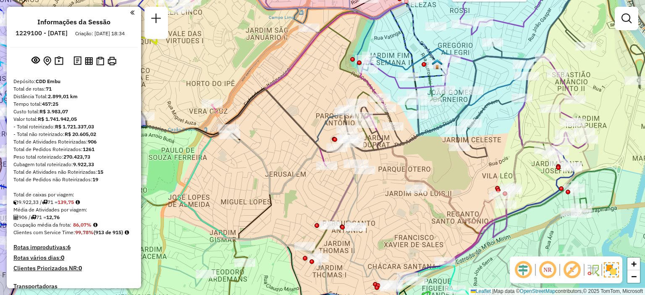
drag, startPoint x: 269, startPoint y: 174, endPoint x: 295, endPoint y: 189, distance: 30.0
click at [295, 189] on div "Rota 52 - Placa RUZ1J59 97032982 - [PERSON_NAME] DA SI Janela de atendimento Gr…" at bounding box center [322, 147] width 645 height 295
